Goal: Task Accomplishment & Management: Manage account settings

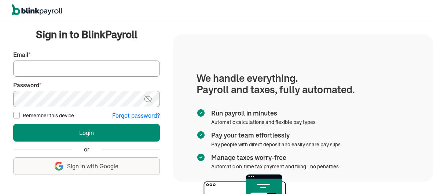
click at [104, 67] on input "Email *" at bounding box center [86, 68] width 147 height 16
click at [50, 162] on button "Sign up with Google Sign in with Google" at bounding box center [86, 166] width 147 height 18
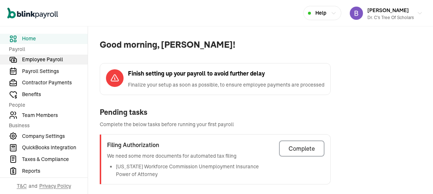
click at [53, 60] on span "Employee Payroll" at bounding box center [55, 60] width 66 height 8
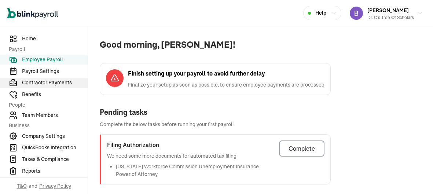
click at [51, 84] on span "Contractor Payments" at bounding box center [55, 83] width 66 height 8
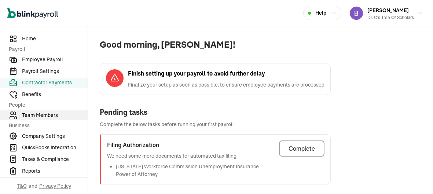
click at [44, 113] on span "Team Members" at bounding box center [55, 115] width 66 height 8
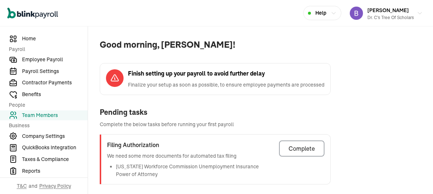
scroll to position [328, 0]
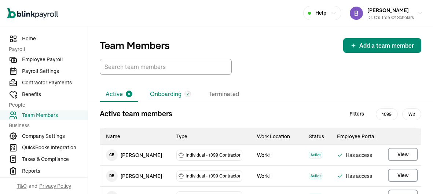
click at [162, 96] on li "Onboarding 2" at bounding box center [170, 93] width 53 height 15
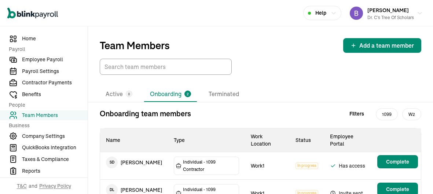
click at [162, 96] on li "Onboarding 2" at bounding box center [170, 93] width 53 height 15
click at [133, 179] on td "D L [PERSON_NAME]" at bounding box center [134, 189] width 68 height 21
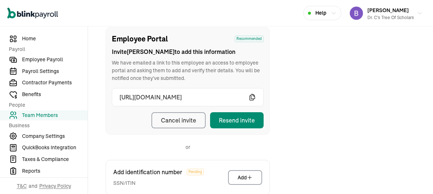
scroll to position [86, 0]
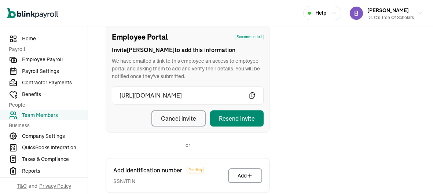
click at [185, 118] on div "Cancel invite" at bounding box center [178, 118] width 35 height 9
click at [231, 116] on div "Resend invite" at bounding box center [237, 118] width 36 height 9
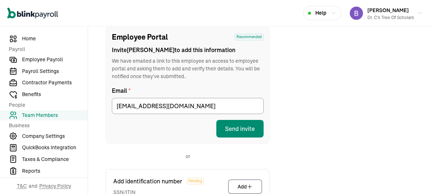
click at [310, 135] on div "Employee Portal Recommended Invite [PERSON_NAME] to add this information We hav…" at bounding box center [260, 170] width 327 height 290
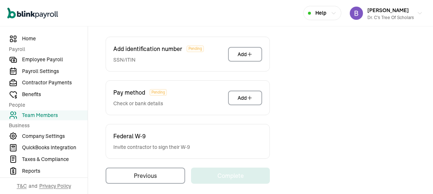
scroll to position [222, 0]
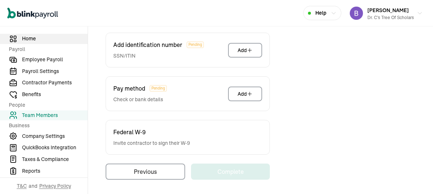
click at [18, 38] on link "Home" at bounding box center [44, 39] width 88 height 10
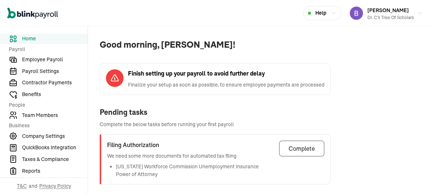
click at [30, 39] on span "Home" at bounding box center [55, 39] width 66 height 8
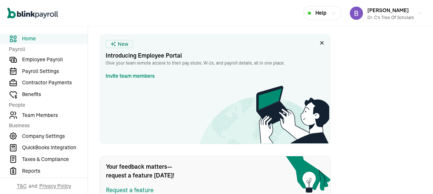
scroll to position [299, 0]
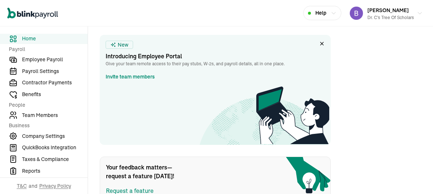
click at [137, 76] on link "Invite team members" at bounding box center [129, 77] width 49 height 8
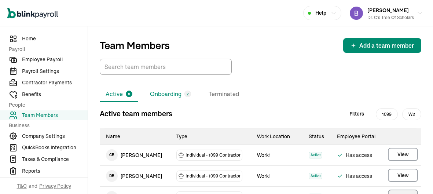
click at [164, 93] on li "Onboarding 2" at bounding box center [170, 93] width 53 height 15
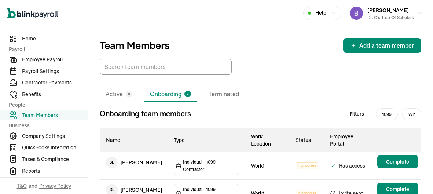
click at [164, 93] on li "Onboarding 2" at bounding box center [170, 93] width 53 height 15
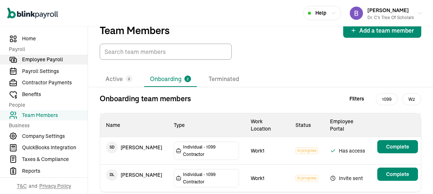
click at [26, 58] on span "Employee Payroll" at bounding box center [55, 60] width 66 height 8
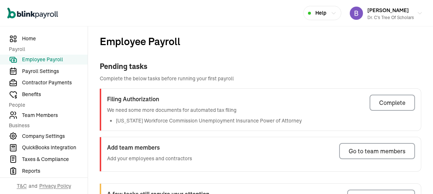
click at [26, 58] on span "Employee Payroll" at bounding box center [55, 60] width 66 height 8
click at [400, 100] on div "Complete" at bounding box center [392, 102] width 26 height 9
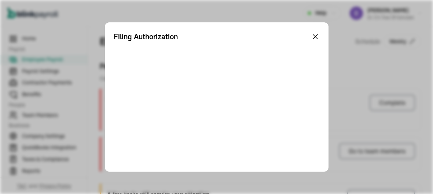
click at [315, 34] on icon at bounding box center [315, 36] width 9 height 9
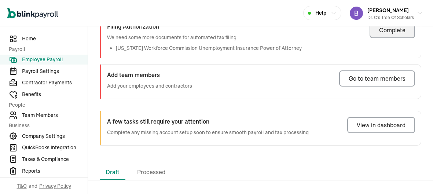
scroll to position [73, 0]
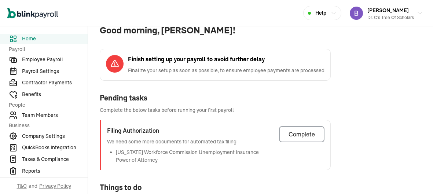
click at [251, 107] on span "Complete the below tasks before running your first payroll" at bounding box center [215, 110] width 231 height 8
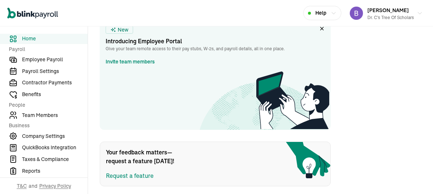
scroll to position [328, 0]
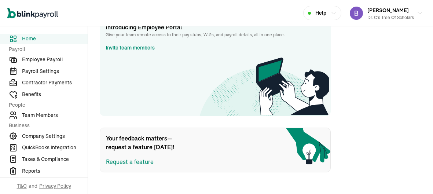
click at [317, 12] on span "Help" at bounding box center [320, 13] width 11 height 8
click at [310, 12] on div "button" at bounding box center [309, 13] width 3 height 3
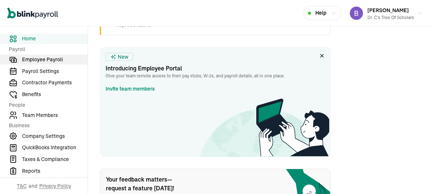
click at [63, 61] on span "Employee Payroll" at bounding box center [55, 60] width 66 height 8
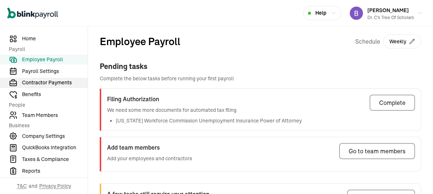
click at [63, 81] on span "Contractor Payments" at bounding box center [55, 83] width 66 height 8
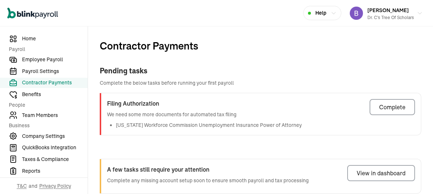
click at [64, 82] on span "Contractor Payments" at bounding box center [55, 83] width 66 height 8
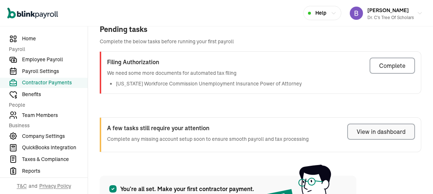
scroll to position [40, 0]
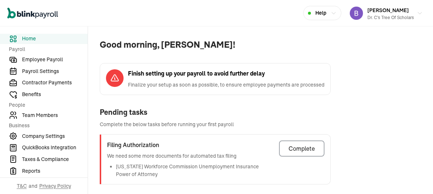
click at [247, 81] on span "Finalize your setup as soon as possible, to ensure employee payments are proces…" at bounding box center [226, 85] width 196 height 8
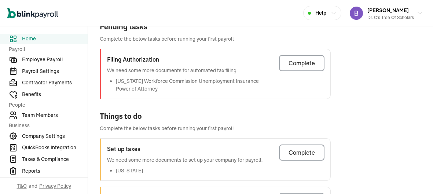
scroll to position [90, 0]
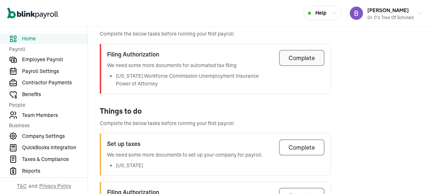
click at [312, 57] on div "Complete" at bounding box center [301, 57] width 26 height 9
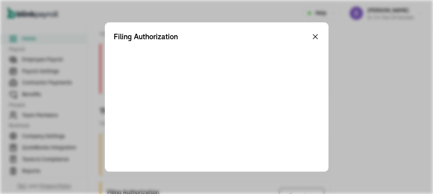
click at [314, 34] on icon at bounding box center [315, 36] width 9 height 9
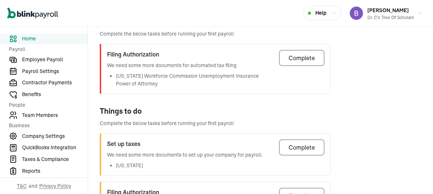
click at [314, 34] on span "Complete the below tasks before running your first payroll" at bounding box center [215, 34] width 231 height 8
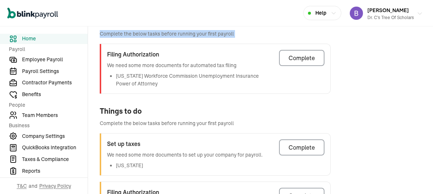
click at [418, 12] on icon "button" at bounding box center [419, 14] width 6 height 6
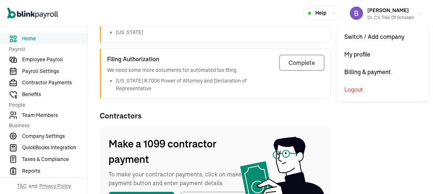
scroll to position [0, 0]
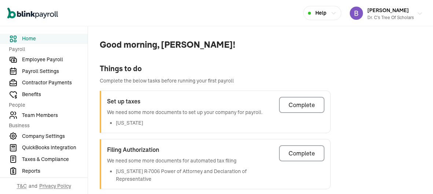
click at [373, 11] on span "[PERSON_NAME]" at bounding box center [387, 10] width 41 height 7
click at [421, 12] on icon "button" at bounding box center [419, 14] width 6 height 6
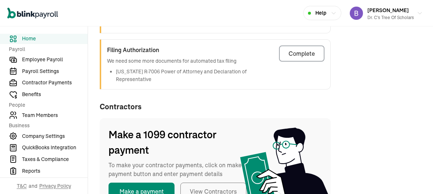
scroll to position [132, 0]
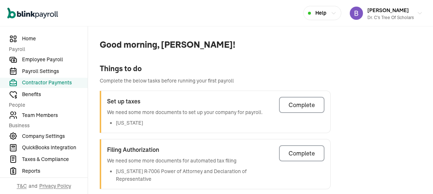
select select "direct_deposit"
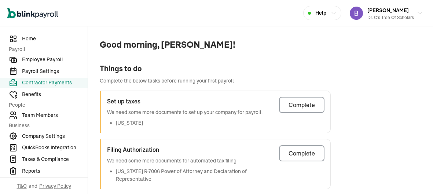
select select "direct_deposit"
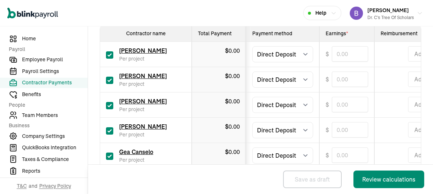
click at [231, 100] on span "0.00" at bounding box center [233, 100] width 11 height 7
click at [0, 182] on span "T&C and Privacy Policy" at bounding box center [44, 186] width 88 height 16
click at [0, 192] on span "T&C and Privacy Policy" at bounding box center [44, 186] width 88 height 16
click at [141, 149] on span "Gea Canselo" at bounding box center [136, 151] width 34 height 7
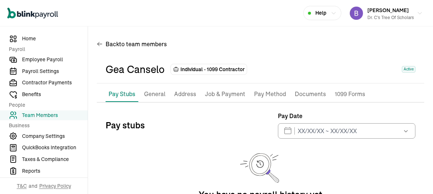
click at [398, 129] on button "button" at bounding box center [404, 130] width 21 height 15
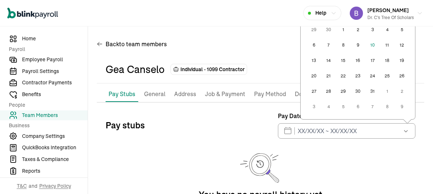
click at [386, 73] on button "25" at bounding box center [386, 75] width 15 height 15
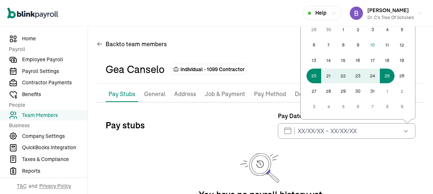
click at [216, 148] on div "Pay stubs Pay Date [DATE] Mon Tue Wed Thu Fri Sat Sun 29 30 1 2 3 4 5 6 7 8 9 1…" at bounding box center [260, 169] width 310 height 117
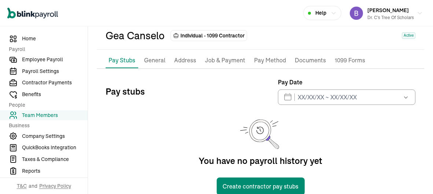
scroll to position [50, 0]
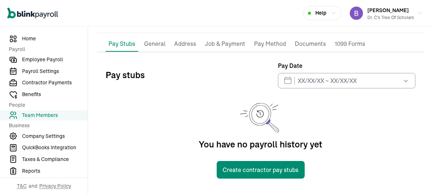
click at [220, 48] on p "Job & Payment" at bounding box center [225, 44] width 40 height 10
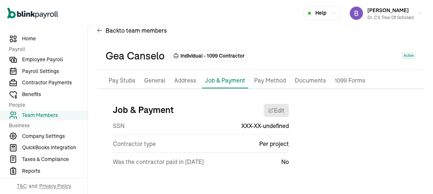
scroll to position [13, 0]
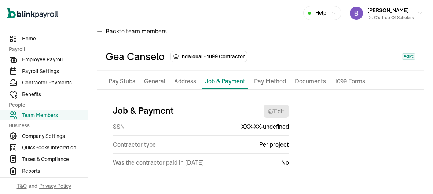
click at [176, 86] on li "Address" at bounding box center [185, 81] width 28 height 15
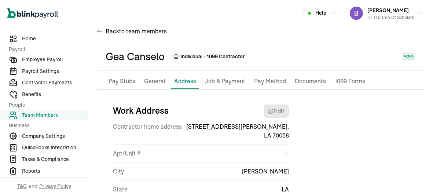
scroll to position [57, 0]
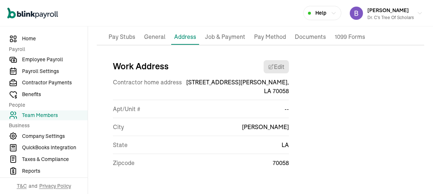
click at [344, 37] on p "1099 Forms" at bounding box center [349, 37] width 30 height 10
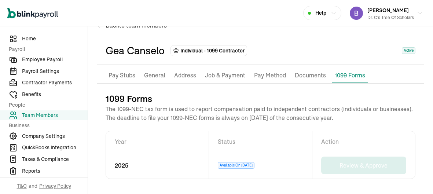
scroll to position [0, 0]
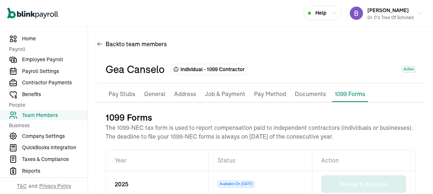
click at [321, 12] on span "Help" at bounding box center [320, 13] width 11 height 8
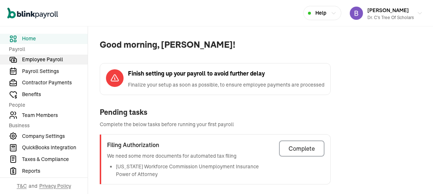
click at [53, 60] on span "Employee Payroll" at bounding box center [55, 60] width 66 height 8
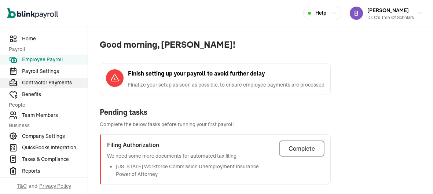
click at [51, 84] on span "Contractor Payments" at bounding box center [55, 83] width 66 height 8
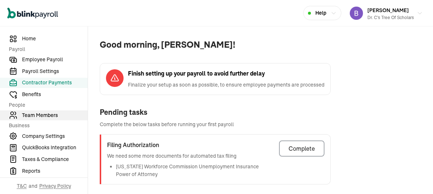
click at [44, 113] on span "Team Members" at bounding box center [55, 115] width 66 height 8
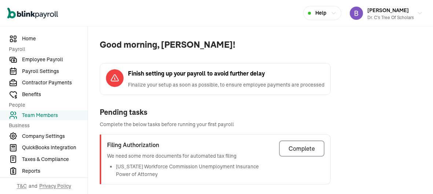
scroll to position [328, 0]
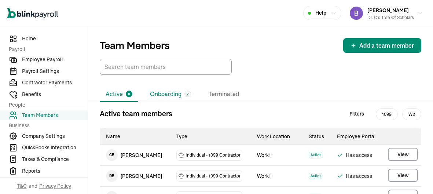
click at [162, 96] on li "Onboarding 2" at bounding box center [170, 93] width 53 height 15
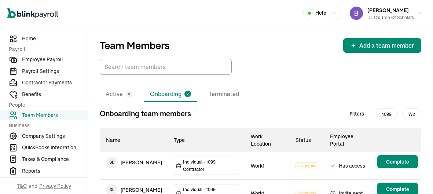
click at [162, 96] on li "Onboarding 2" at bounding box center [170, 93] width 53 height 15
click at [133, 179] on td "D L [PERSON_NAME]" at bounding box center [134, 189] width 68 height 21
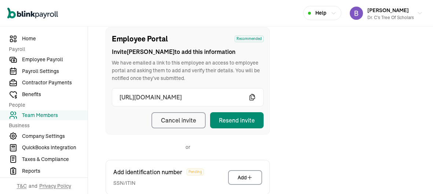
scroll to position [86, 0]
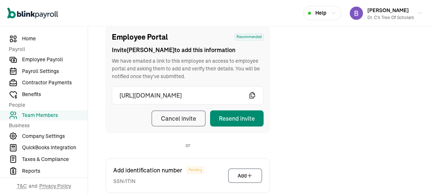
click at [185, 118] on div "Cancel invite" at bounding box center [178, 118] width 35 height 9
click at [231, 116] on div "Resend invite" at bounding box center [237, 118] width 36 height 9
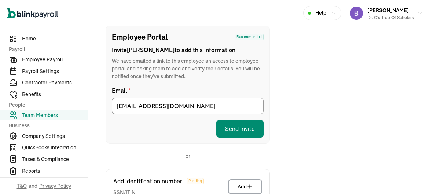
click at [310, 135] on div "Employee Portal Recommended Invite [PERSON_NAME] to add this information We hav…" at bounding box center [260, 170] width 327 height 290
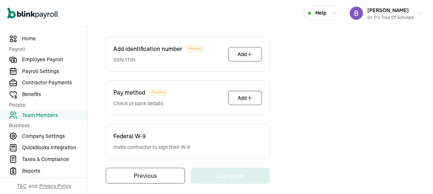
scroll to position [222, 0]
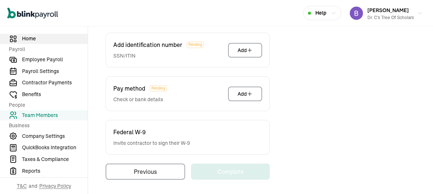
click at [18, 38] on link "Home" at bounding box center [44, 39] width 88 height 10
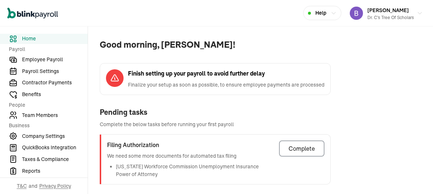
click at [30, 39] on span "Home" at bounding box center [55, 39] width 66 height 8
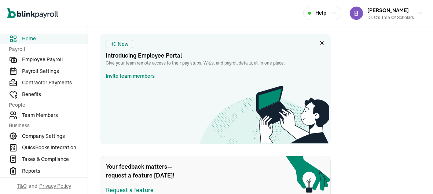
scroll to position [299, 0]
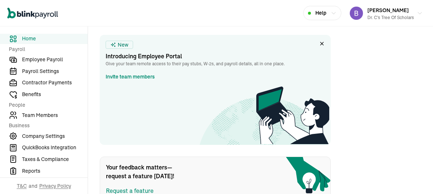
click at [137, 76] on link "Invite team members" at bounding box center [129, 77] width 49 height 8
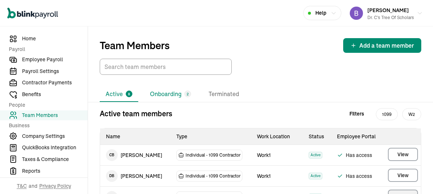
click at [164, 93] on li "Onboarding 2" at bounding box center [170, 93] width 53 height 15
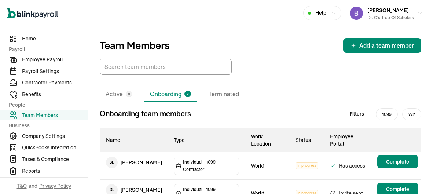
click at [164, 93] on li "Onboarding 2" at bounding box center [170, 93] width 53 height 15
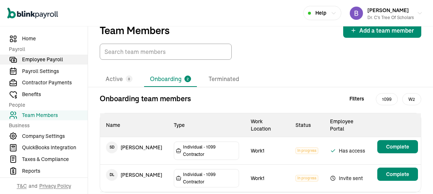
click at [26, 58] on span "Employee Payroll" at bounding box center [55, 60] width 66 height 8
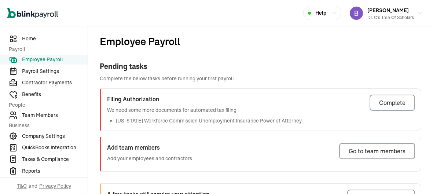
click at [26, 58] on span "Employee Payroll" at bounding box center [55, 60] width 66 height 8
click at [400, 100] on div "Complete" at bounding box center [392, 102] width 26 height 9
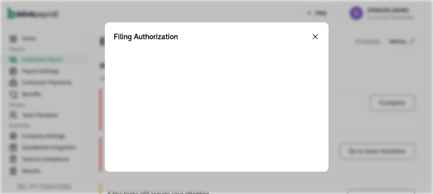
click at [315, 34] on icon at bounding box center [315, 36] width 9 height 9
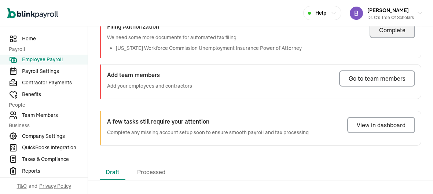
scroll to position [73, 0]
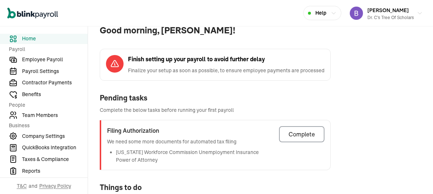
click at [251, 107] on span "Complete the below tasks before running your first payroll" at bounding box center [215, 110] width 231 height 8
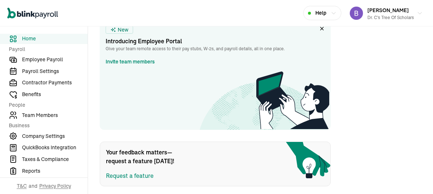
scroll to position [328, 0]
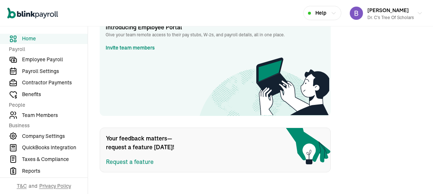
click at [317, 12] on span "Help" at bounding box center [320, 13] width 11 height 8
click at [310, 12] on div "button" at bounding box center [309, 13] width 3 height 3
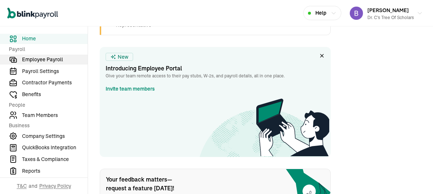
click at [63, 61] on span "Employee Payroll" at bounding box center [55, 60] width 66 height 8
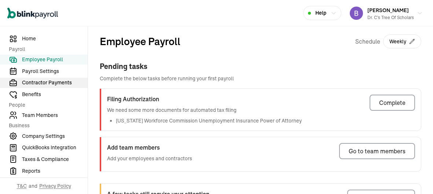
click at [63, 81] on span "Contractor Payments" at bounding box center [55, 83] width 66 height 8
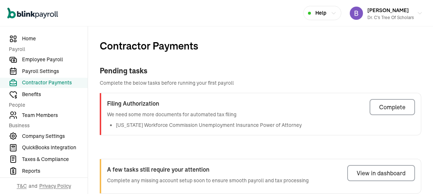
click at [64, 82] on span "Contractor Payments" at bounding box center [55, 83] width 66 height 8
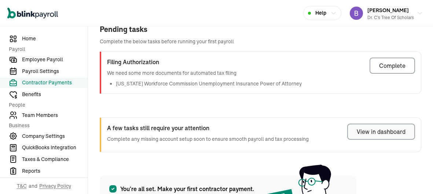
scroll to position [40, 0]
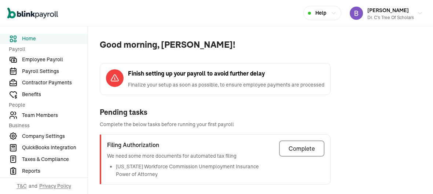
click at [247, 81] on span "Finalize your setup as soon as possible, to ensure employee payments are proces…" at bounding box center [226, 85] width 196 height 8
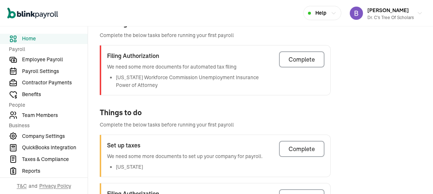
scroll to position [90, 0]
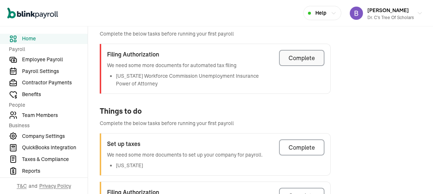
click at [312, 57] on div "Complete" at bounding box center [301, 57] width 26 height 9
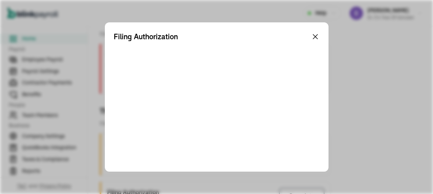
click at [314, 34] on icon at bounding box center [315, 36] width 9 height 9
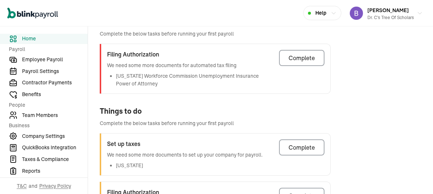
click at [314, 34] on span "Complete the below tasks before running your first payroll" at bounding box center [215, 34] width 231 height 8
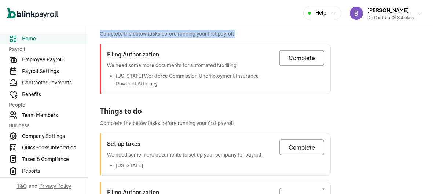
click at [418, 12] on icon "button" at bounding box center [419, 14] width 6 height 6
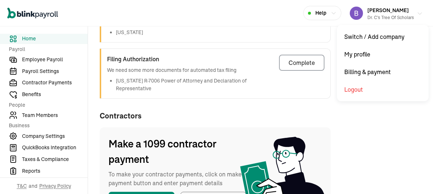
scroll to position [0, 0]
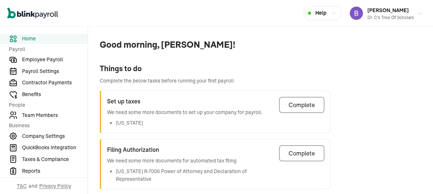
click at [373, 11] on span "[PERSON_NAME]" at bounding box center [387, 10] width 41 height 7
click at [421, 12] on icon "button" at bounding box center [419, 14] width 6 height 6
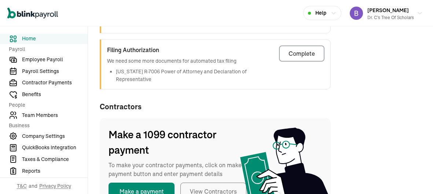
scroll to position [132, 0]
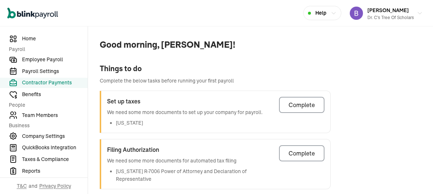
select select "direct_deposit"
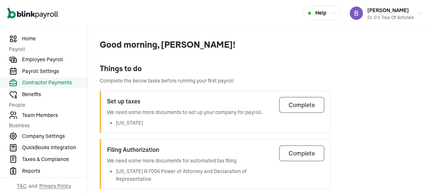
select select "direct_deposit"
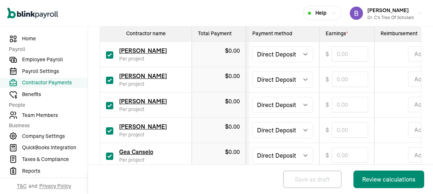
click at [231, 100] on span "0.00" at bounding box center [233, 100] width 11 height 7
click at [0, 182] on span "T&C and Privacy Policy" at bounding box center [44, 186] width 88 height 16
click at [0, 192] on span "T&C and Privacy Policy" at bounding box center [44, 186] width 88 height 16
click at [141, 149] on span "Gea Canselo" at bounding box center [136, 151] width 34 height 7
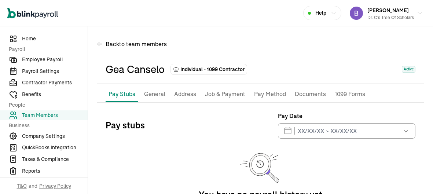
click at [398, 129] on button "button" at bounding box center [404, 130] width 21 height 15
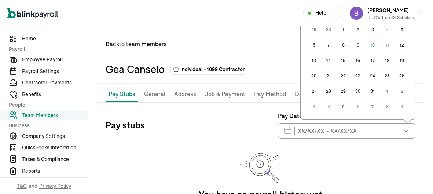
click at [386, 73] on button "25" at bounding box center [386, 75] width 15 height 15
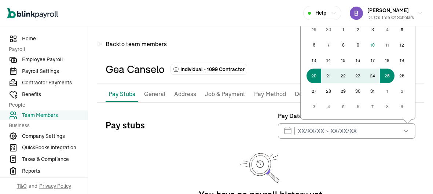
click at [216, 148] on div "Pay stubs Pay Date [DATE] Mon Tue Wed Thu Fri Sat Sun 29 30 1 2 3 4 5 6 7 8 9 1…" at bounding box center [260, 169] width 310 height 117
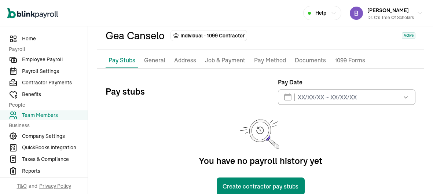
scroll to position [50, 0]
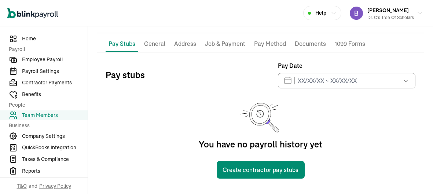
click at [220, 48] on p "Job & Payment" at bounding box center [225, 44] width 40 height 10
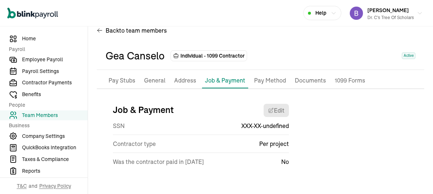
scroll to position [13, 0]
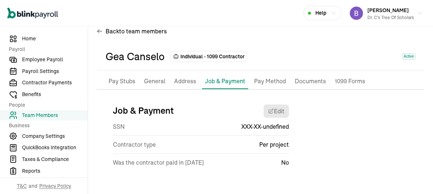
click at [176, 86] on li "Address" at bounding box center [185, 81] width 28 height 15
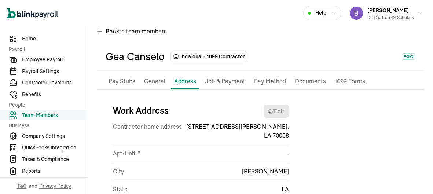
scroll to position [57, 0]
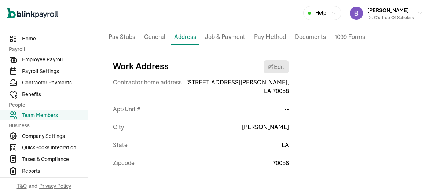
click at [344, 37] on p "1099 Forms" at bounding box center [349, 37] width 30 height 10
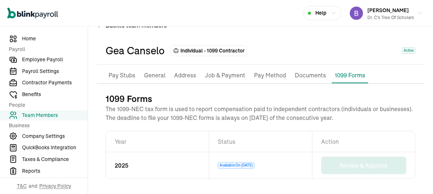
scroll to position [0, 0]
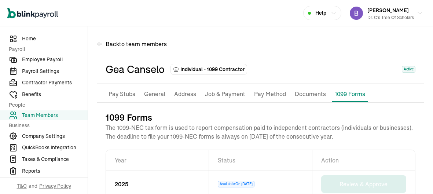
click at [321, 12] on span "Help" at bounding box center [320, 13] width 11 height 8
